Goal: Information Seeking & Learning: Learn about a topic

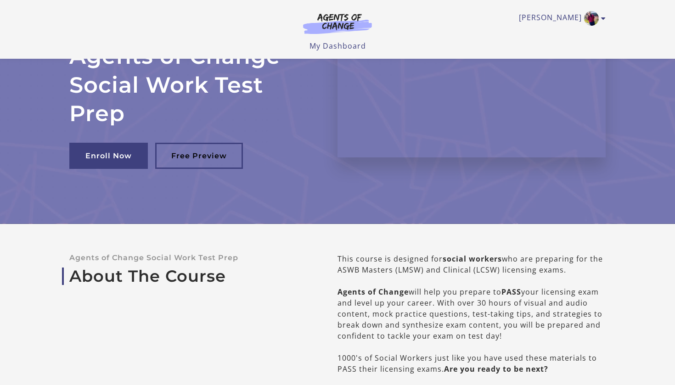
scroll to position [115, 0]
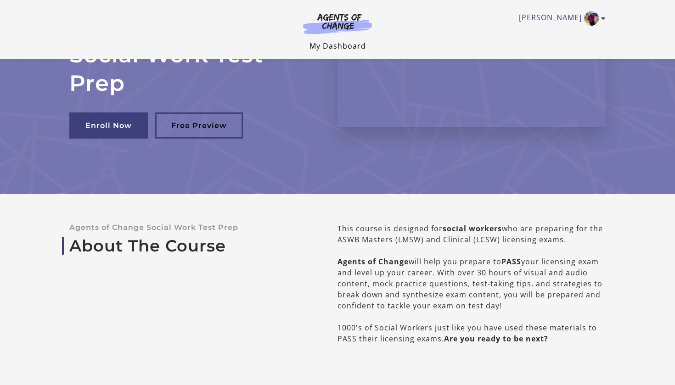
click at [335, 41] on link "My Dashboard" at bounding box center [338, 46] width 57 height 10
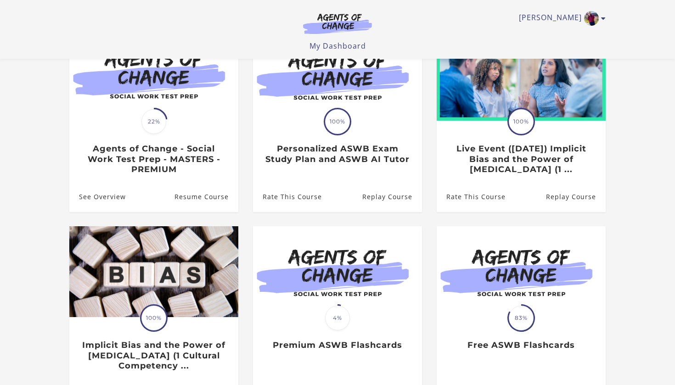
scroll to position [109, 0]
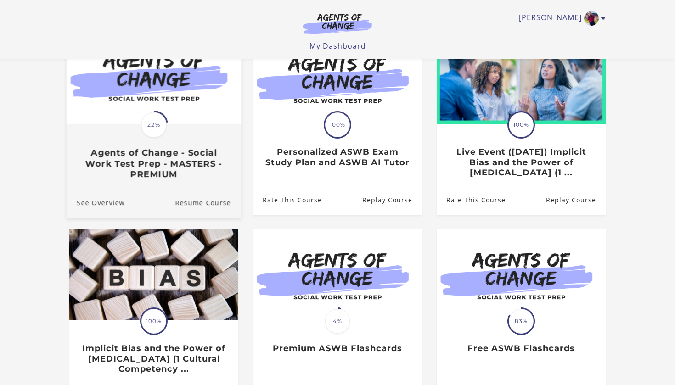
click at [165, 133] on span "22%" at bounding box center [154, 125] width 26 height 26
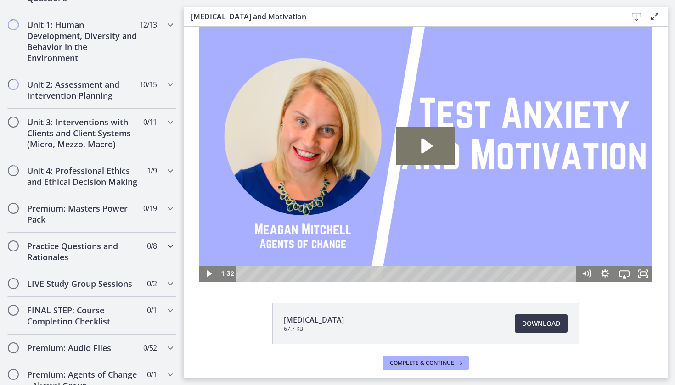
scroll to position [621, 0]
